Goal: Task Accomplishment & Management: Manage account settings

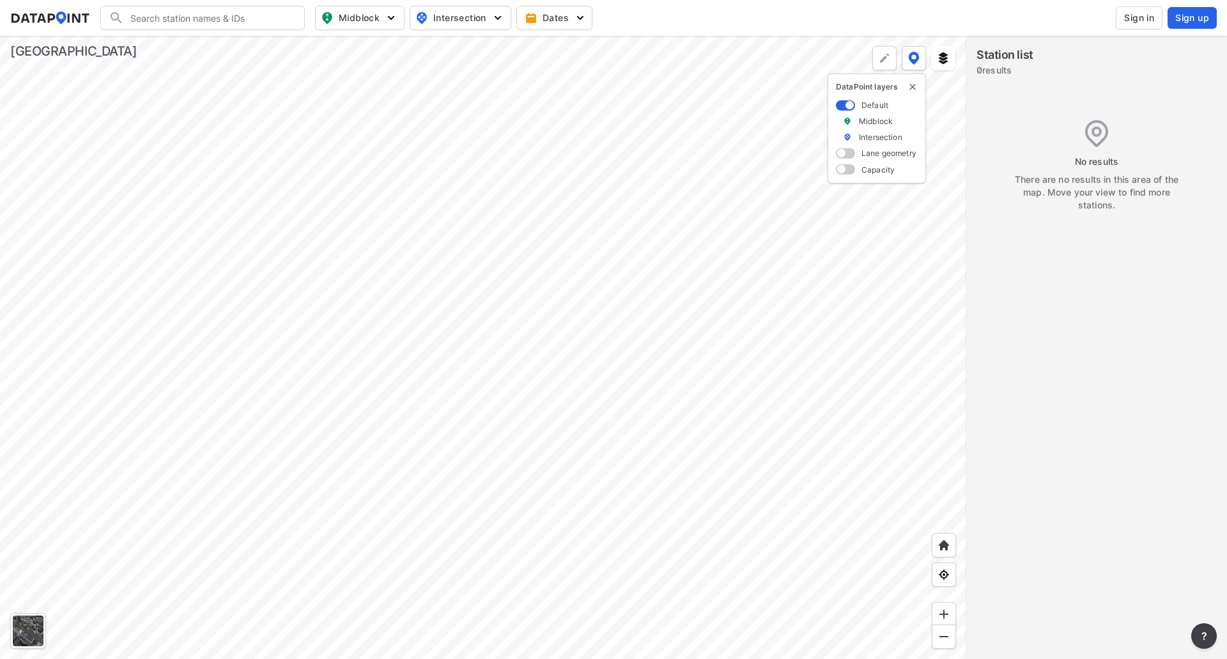
click at [693, 319] on div at bounding box center [483, 347] width 966 height 623
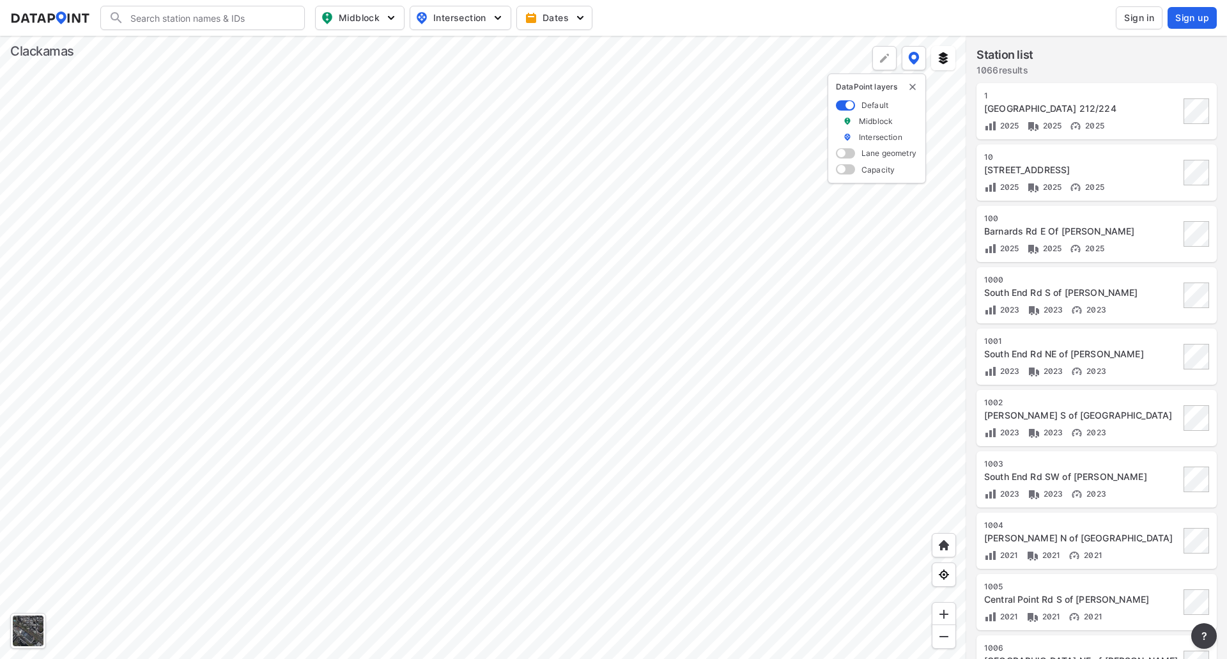
click at [1152, 23] on span "Sign in" at bounding box center [1139, 18] width 30 height 13
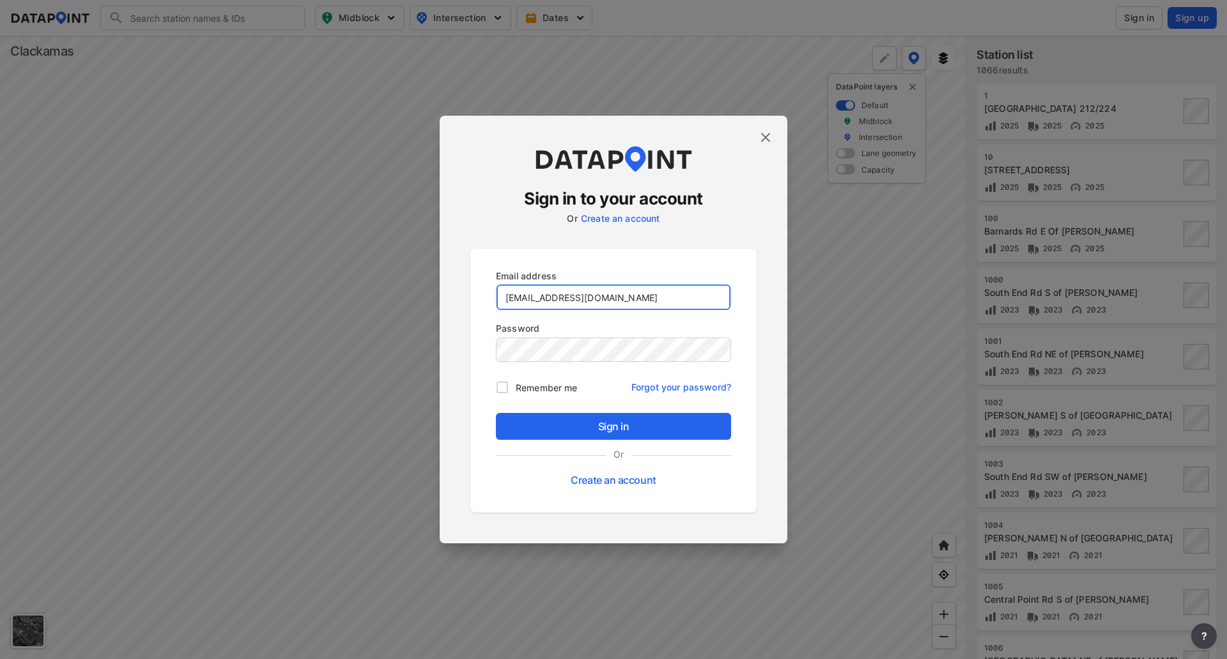
click at [601, 303] on input "[EMAIL_ADDRESS][DOMAIN_NAME]" at bounding box center [614, 297] width 234 height 26
paste input "[EMAIL_ADDRESS][DOMAIN_NAME]"
type input "[EMAIL_ADDRESS][DOMAIN_NAME]"
click at [485, 396] on div "Email address [EMAIL_ADDRESS][DOMAIN_NAME] Password Remember me Forgot your pas…" at bounding box center [613, 381] width 286 height 264
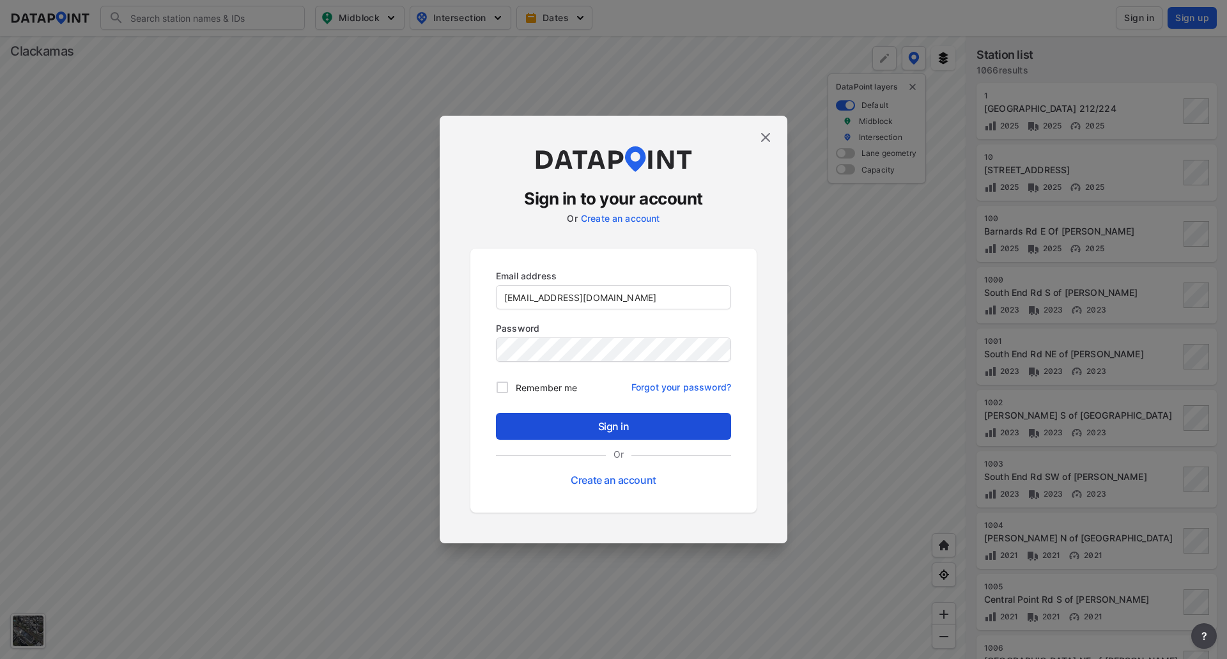
click at [585, 431] on span "Sign in" at bounding box center [613, 426] width 215 height 15
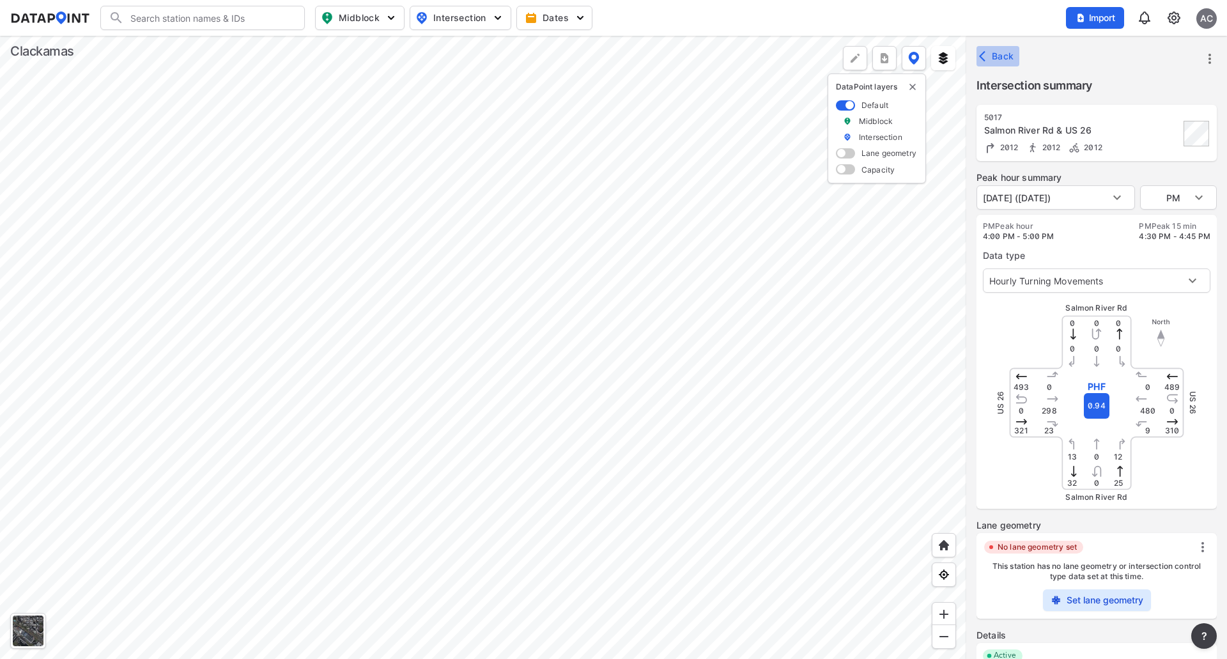
click at [994, 62] on span "Back" at bounding box center [998, 56] width 33 height 13
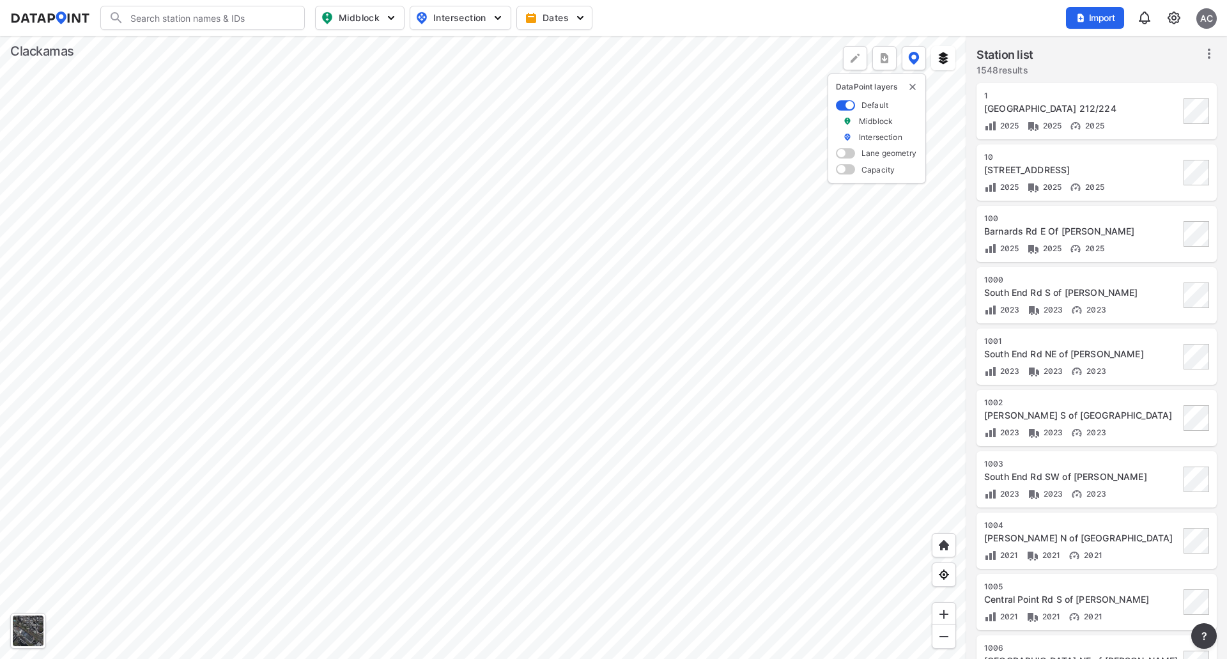
click at [1205, 20] on div "AC" at bounding box center [1207, 18] width 20 height 20
click at [1168, 21] on img at bounding box center [1173, 17] width 15 height 15
click at [1152, 73] on link "User management" at bounding box center [1119, 72] width 110 height 13
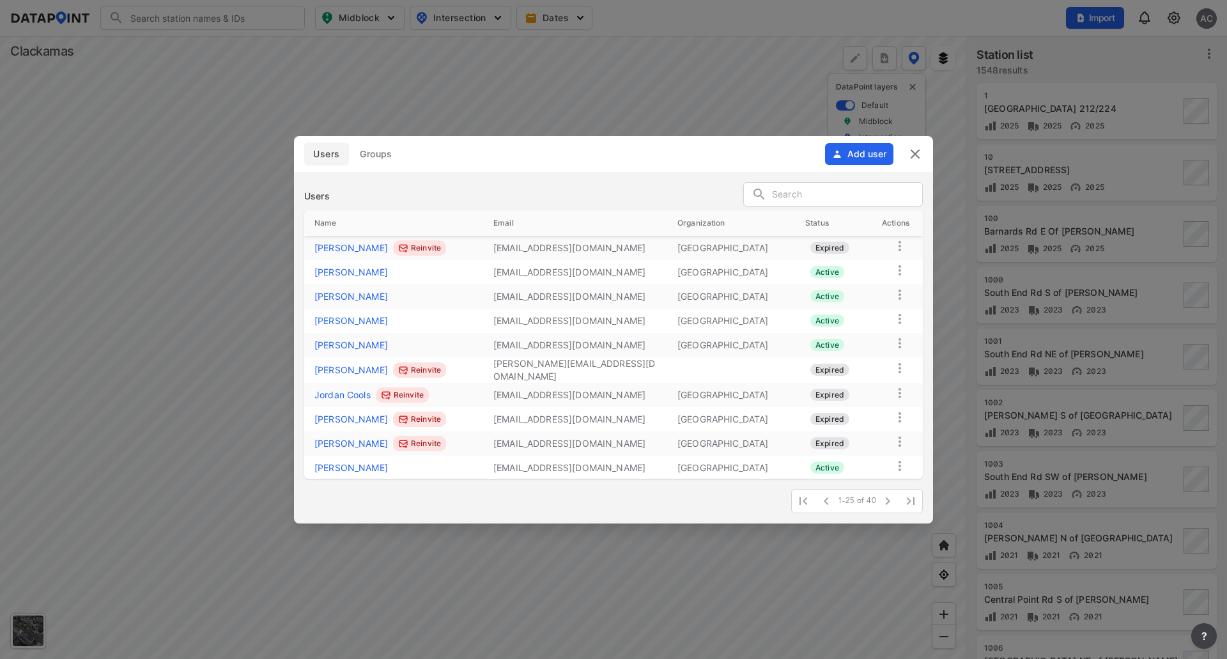
scroll to position [364, 0]
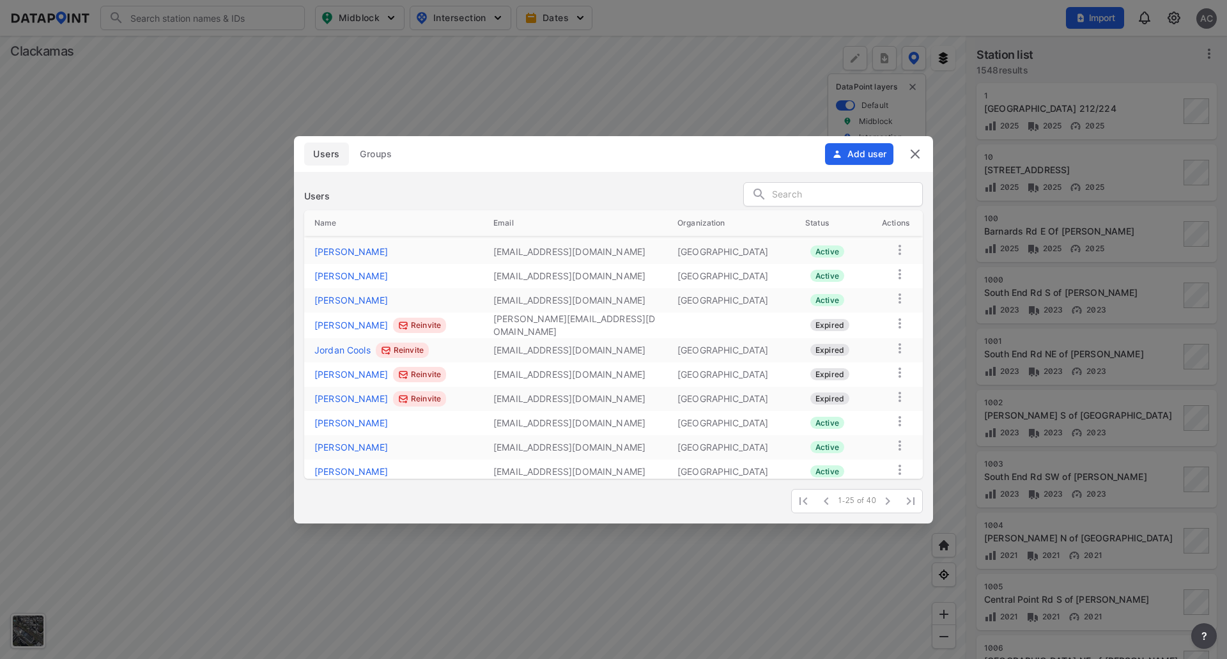
click at [920, 153] on img at bounding box center [915, 153] width 15 height 15
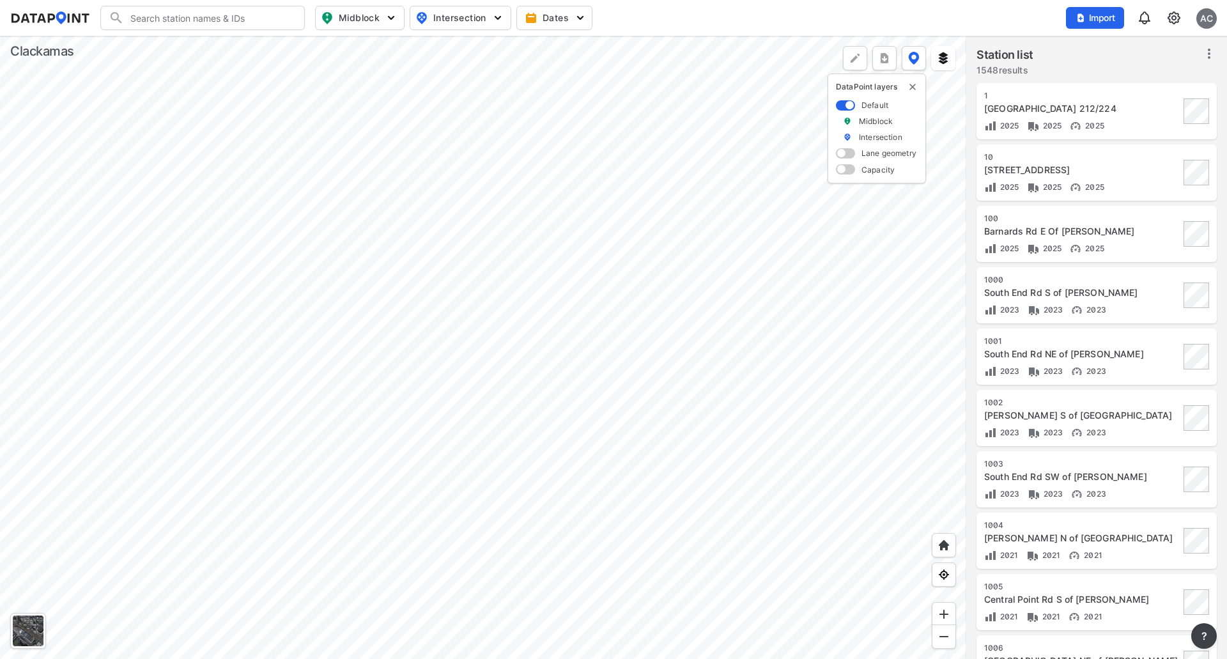
click at [1177, 13] on img at bounding box center [1173, 17] width 15 height 15
click at [1154, 43] on link "Data management" at bounding box center [1119, 49] width 110 height 13
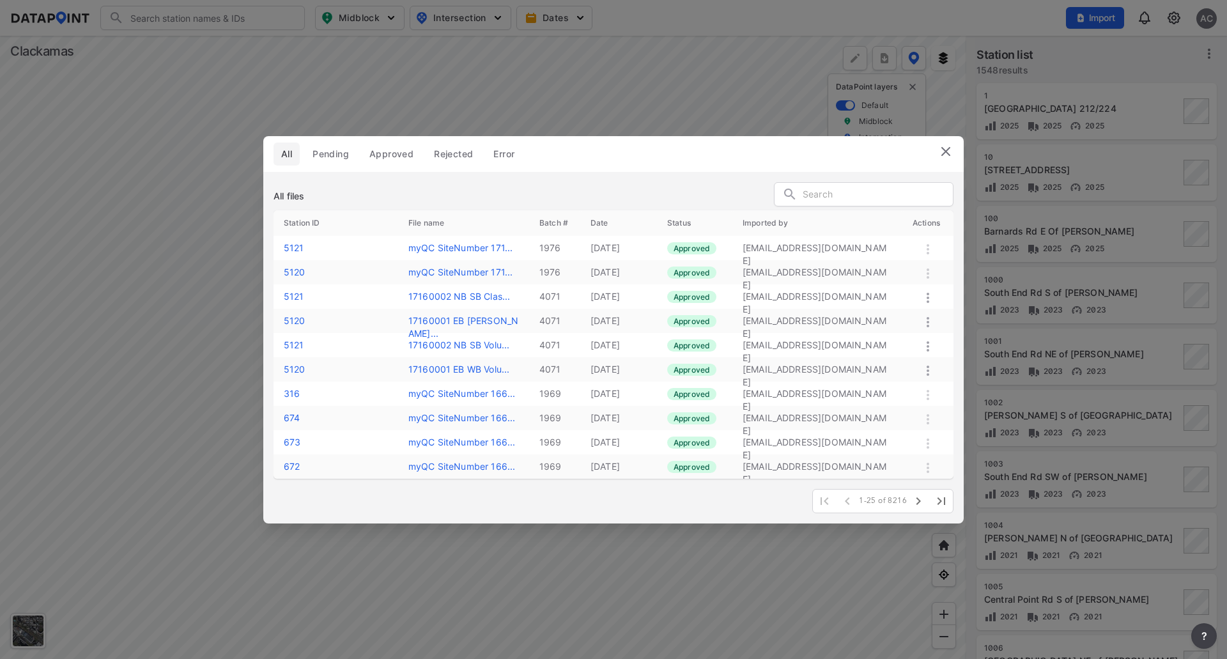
click at [947, 147] on img at bounding box center [945, 151] width 15 height 15
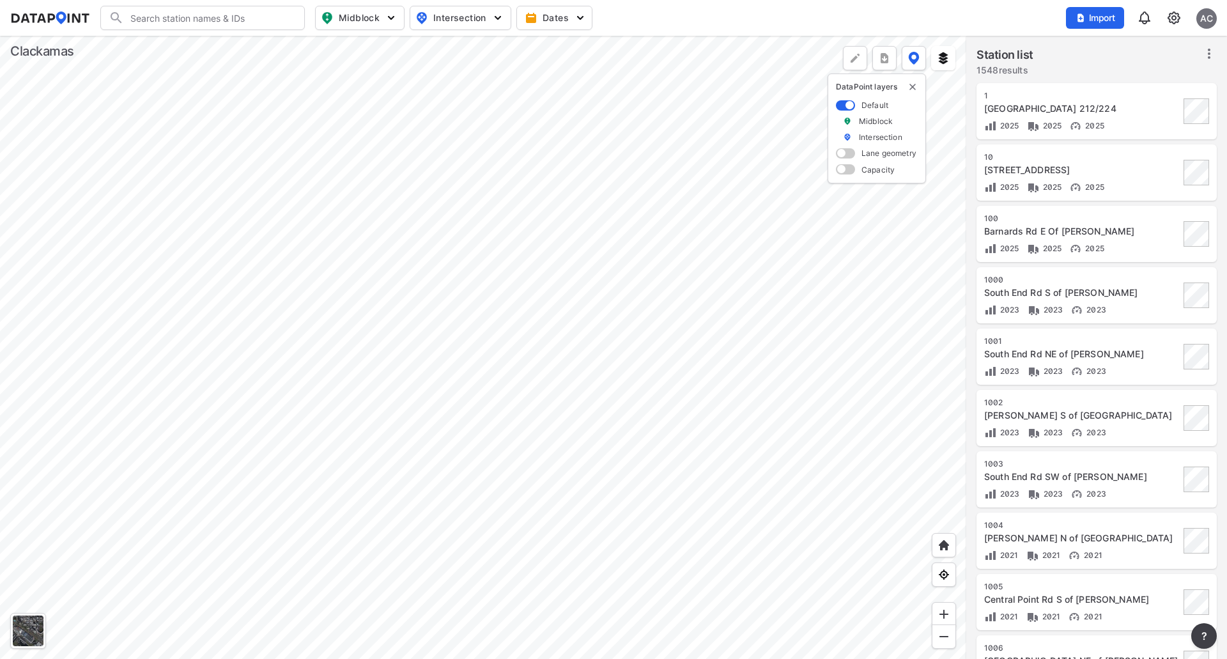
click at [1177, 19] on img at bounding box center [1173, 17] width 15 height 15
click at [678, 311] on div at bounding box center [483, 347] width 966 height 623
click at [629, 436] on div at bounding box center [483, 347] width 966 height 623
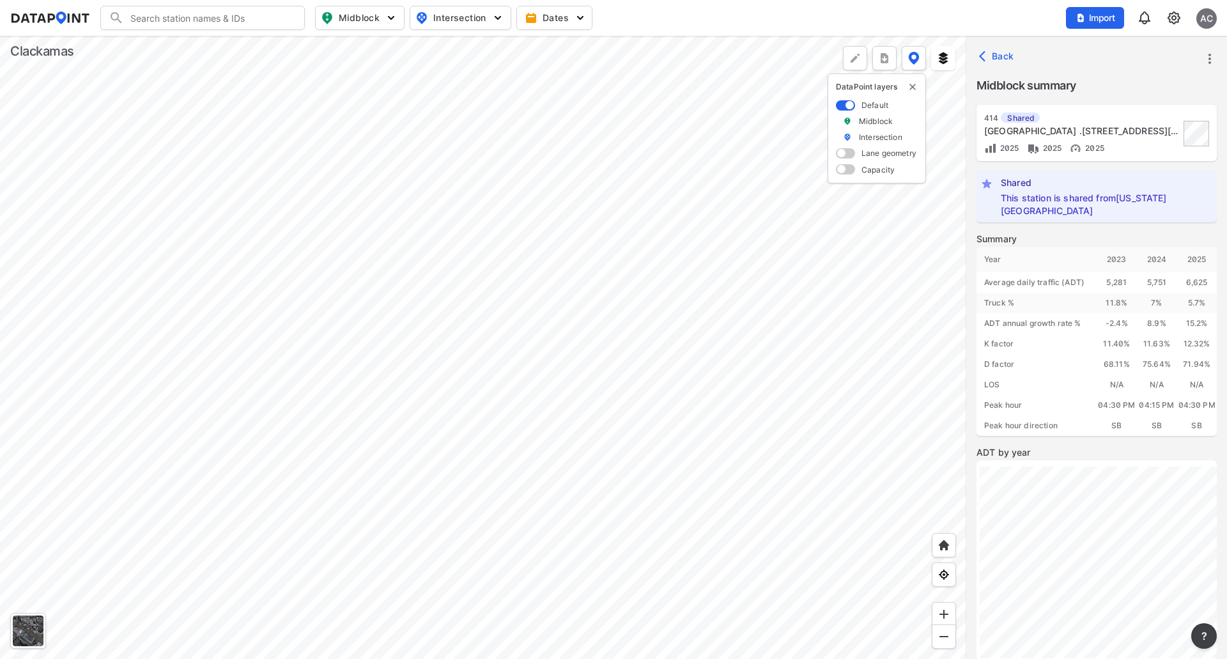
click at [844, 399] on div at bounding box center [483, 347] width 966 height 623
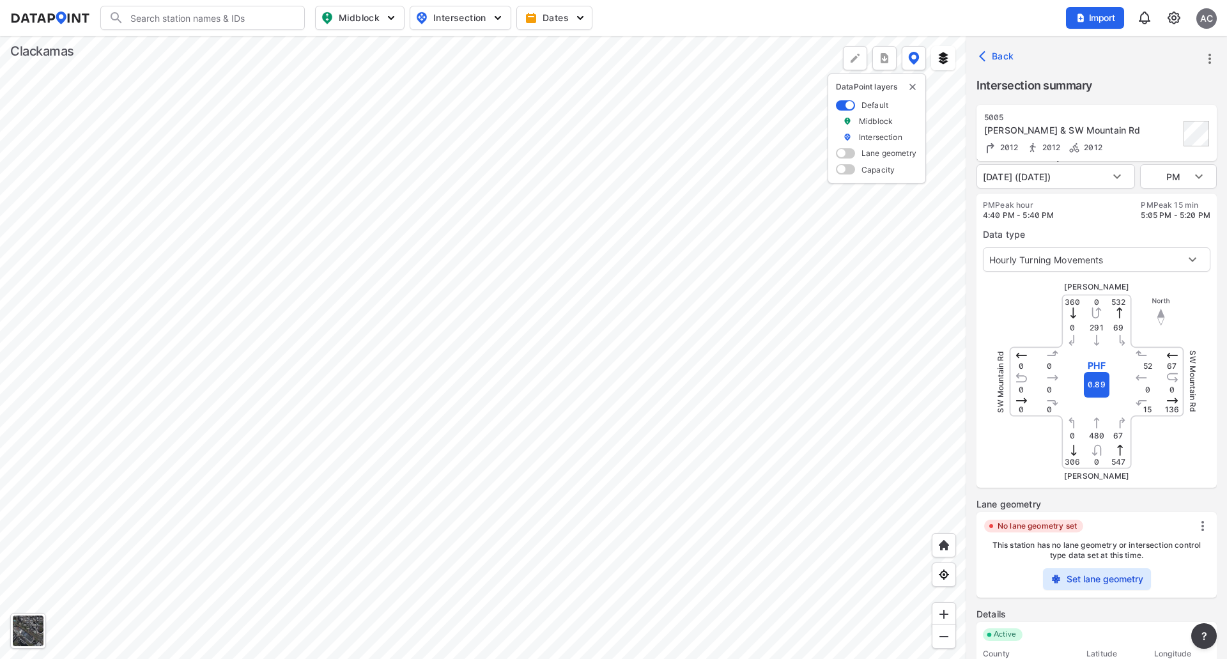
scroll to position [0, 0]
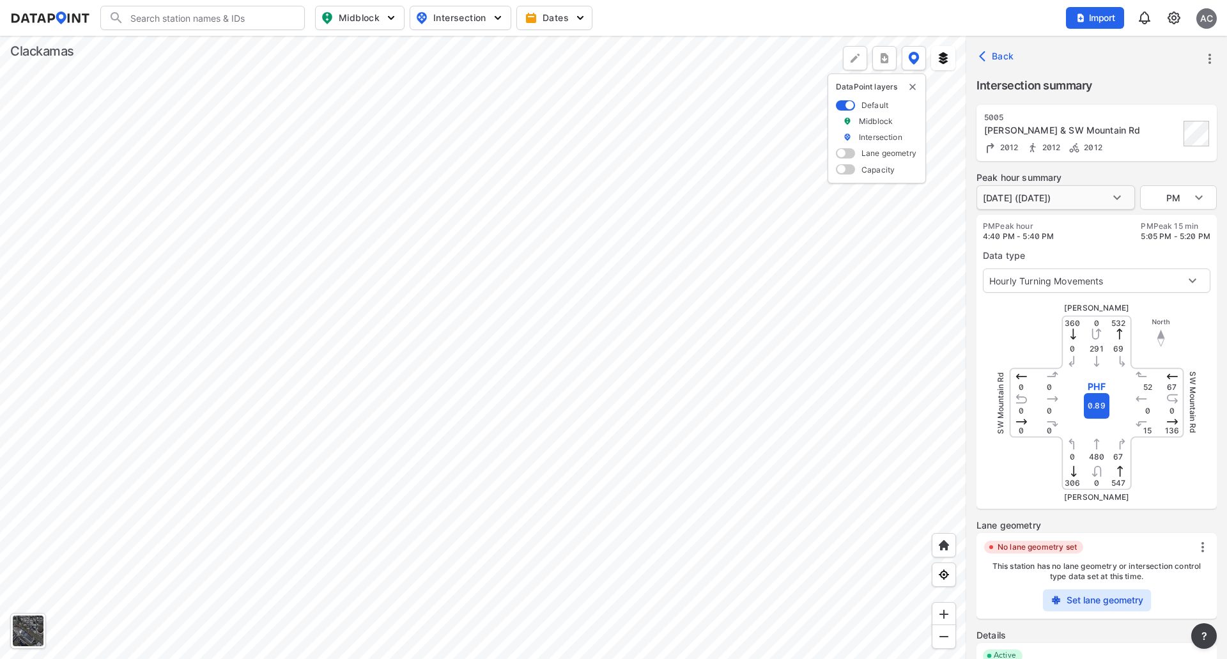
click at [1132, 194] on body "Search Please enter a search term. Midblock Intersection Dates Import AC Import…" at bounding box center [613, 329] width 1227 height 659
click at [1197, 194] on div at bounding box center [613, 329] width 1227 height 659
click at [1193, 195] on body "Search Please enter a search term. Midblock Intersection Dates Import AC Import…" at bounding box center [613, 329] width 1227 height 659
click at [1115, 255] on div at bounding box center [613, 329] width 1227 height 659
click at [390, 188] on div at bounding box center [483, 347] width 966 height 623
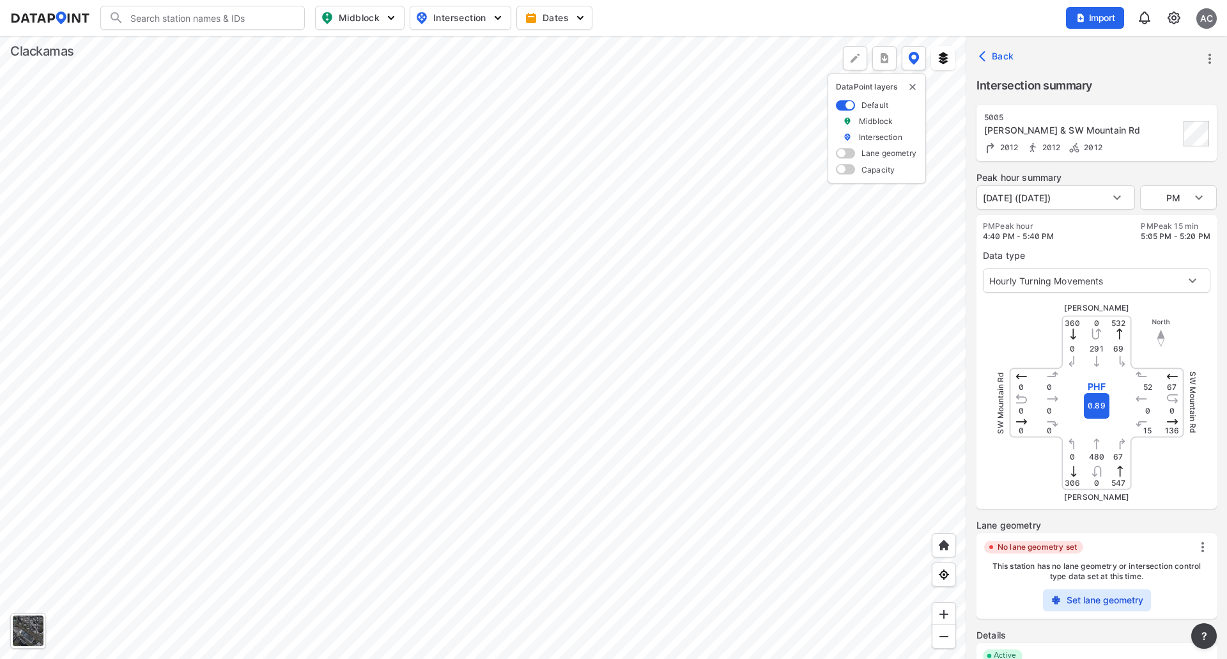
click at [383, 22] on span "Midblock" at bounding box center [358, 17] width 75 height 15
click at [1119, 17] on button "Import" at bounding box center [1095, 18] width 58 height 22
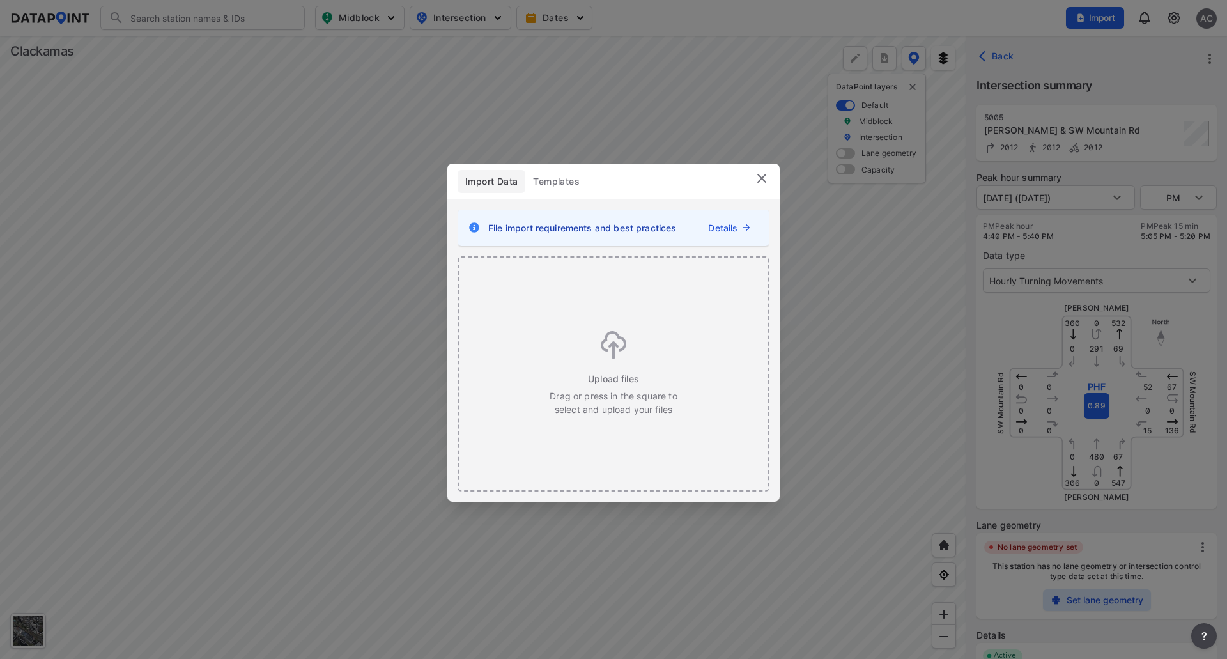
click at [724, 224] on link "Details" at bounding box center [722, 227] width 29 height 13
